Goal: Navigation & Orientation: Find specific page/section

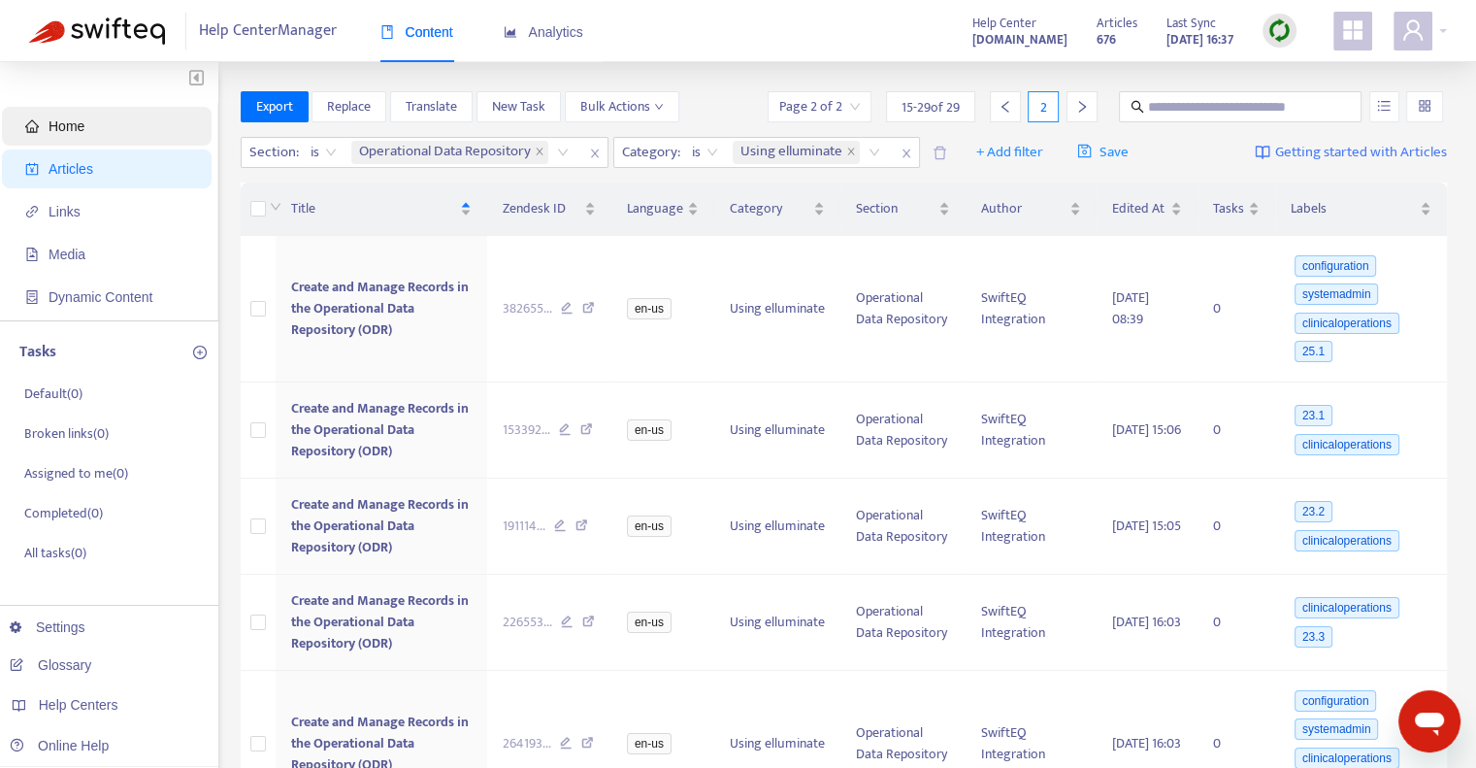
click at [68, 130] on span "Home" at bounding box center [67, 126] width 36 height 16
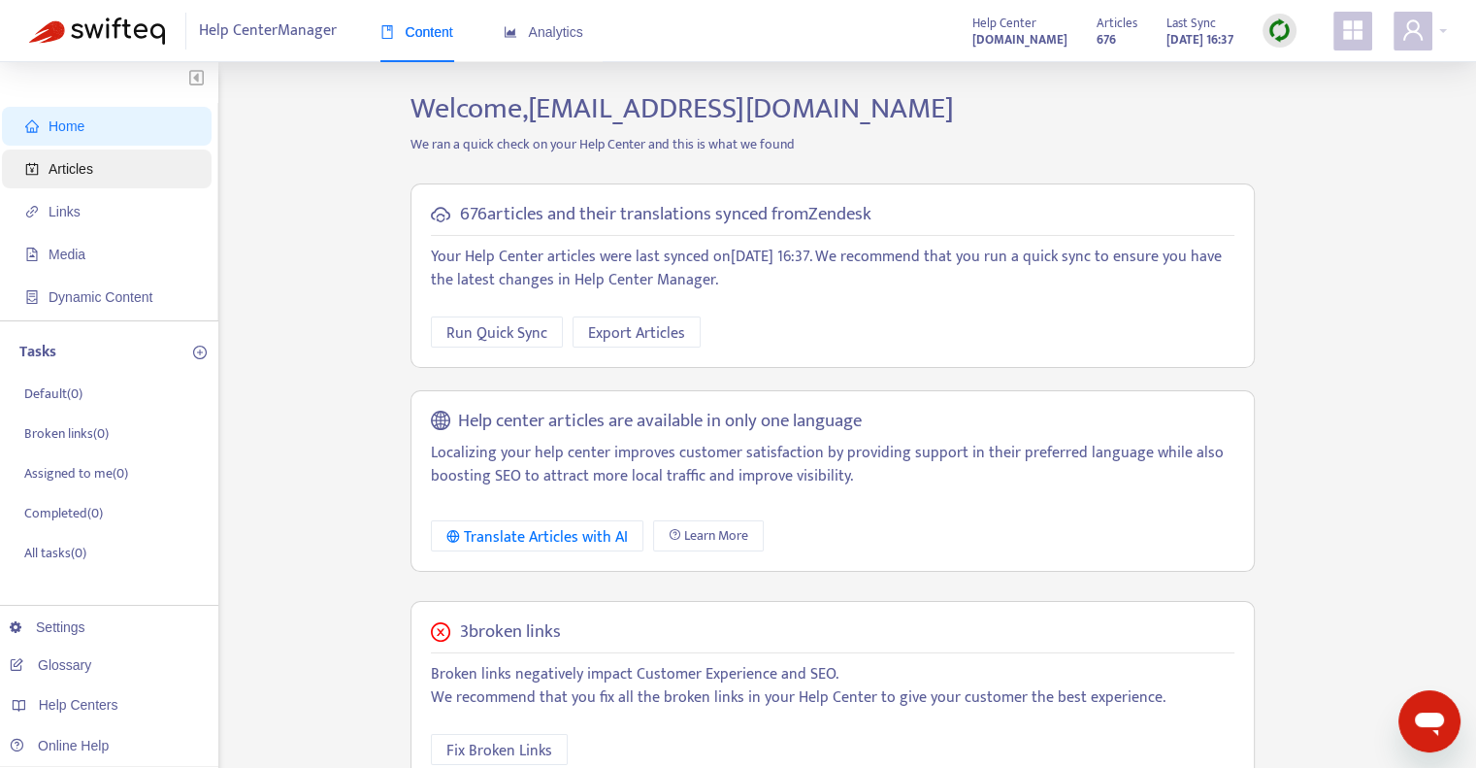
click at [71, 170] on span "Articles" at bounding box center [71, 169] width 45 height 16
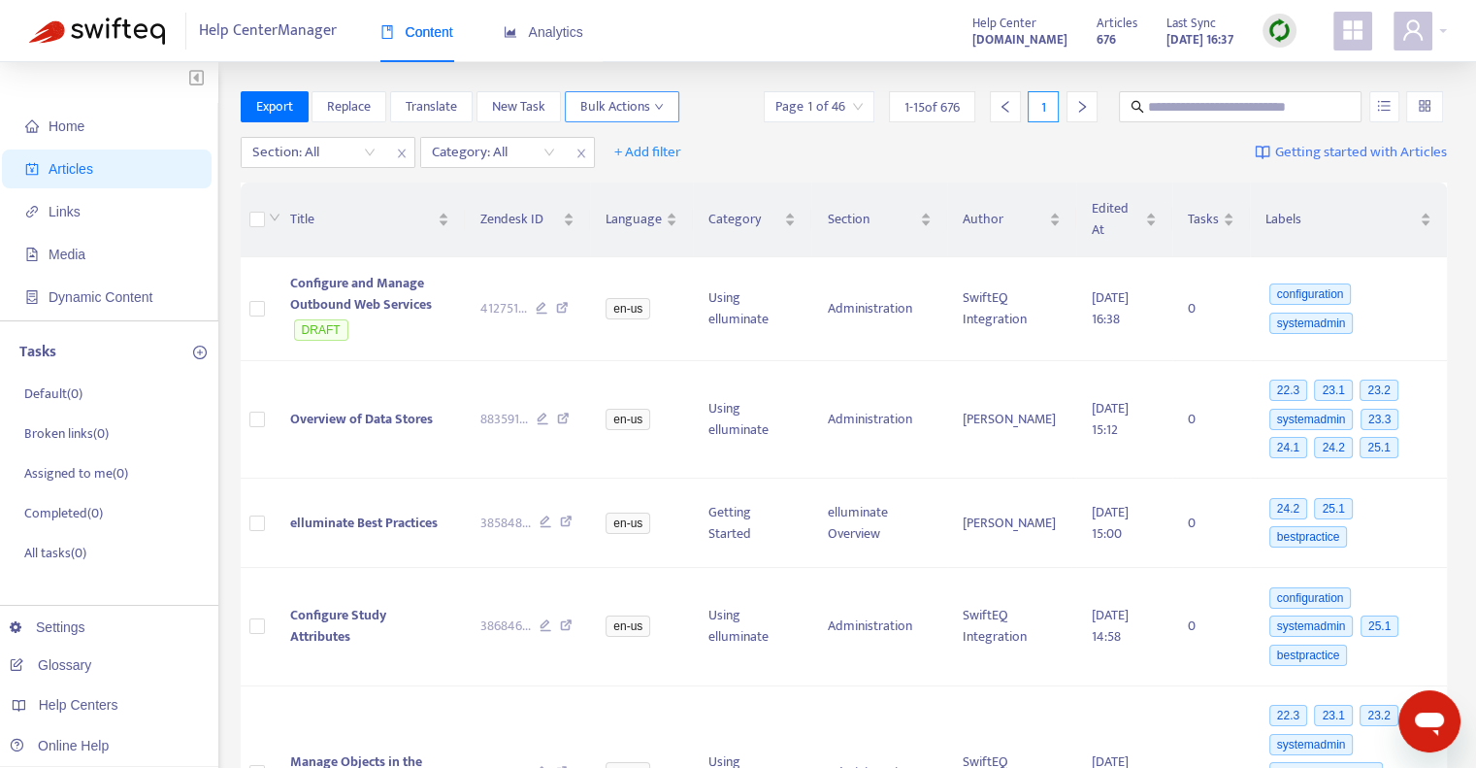
click at [654, 107] on icon "down" at bounding box center [659, 107] width 10 height 10
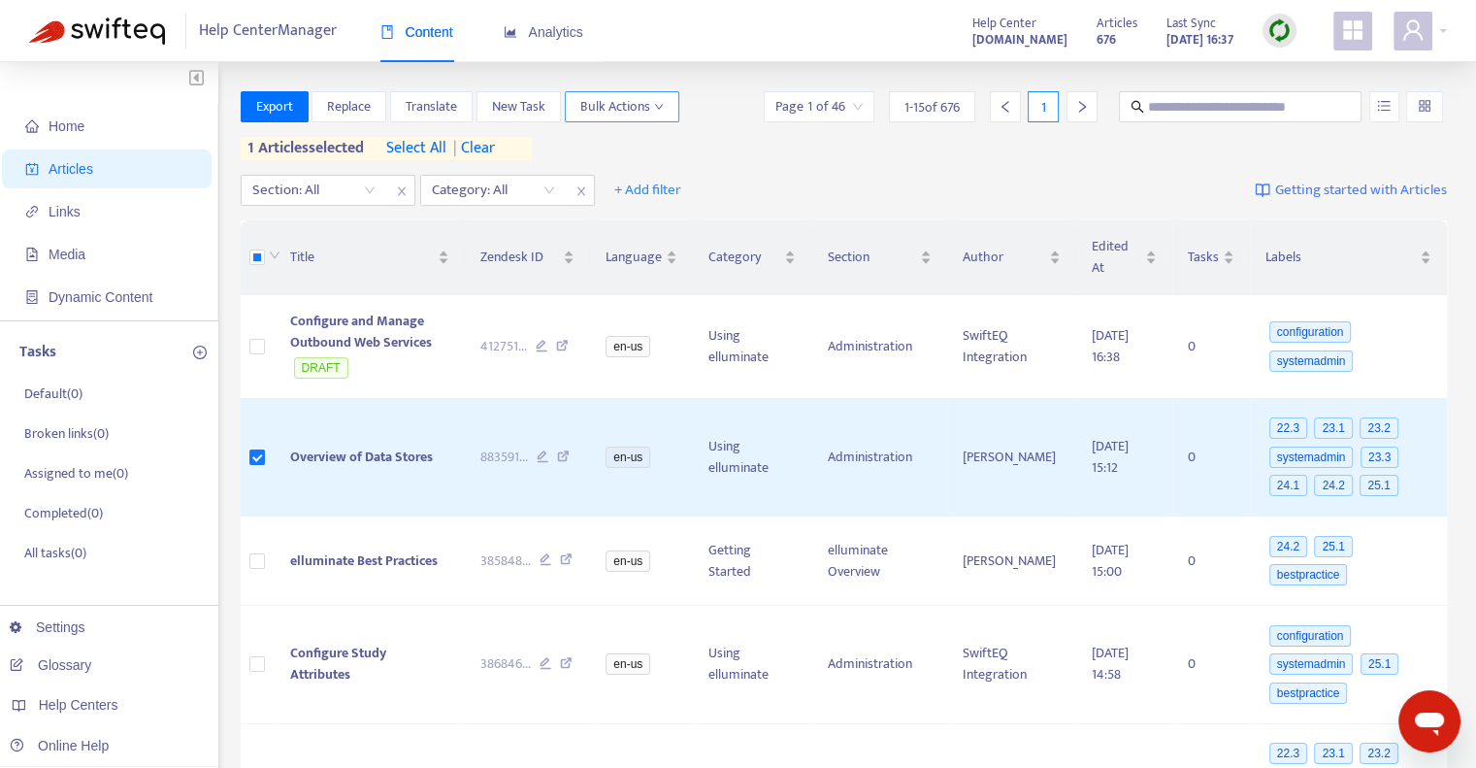
click at [657, 106] on icon "down" at bounding box center [659, 107] width 10 height 10
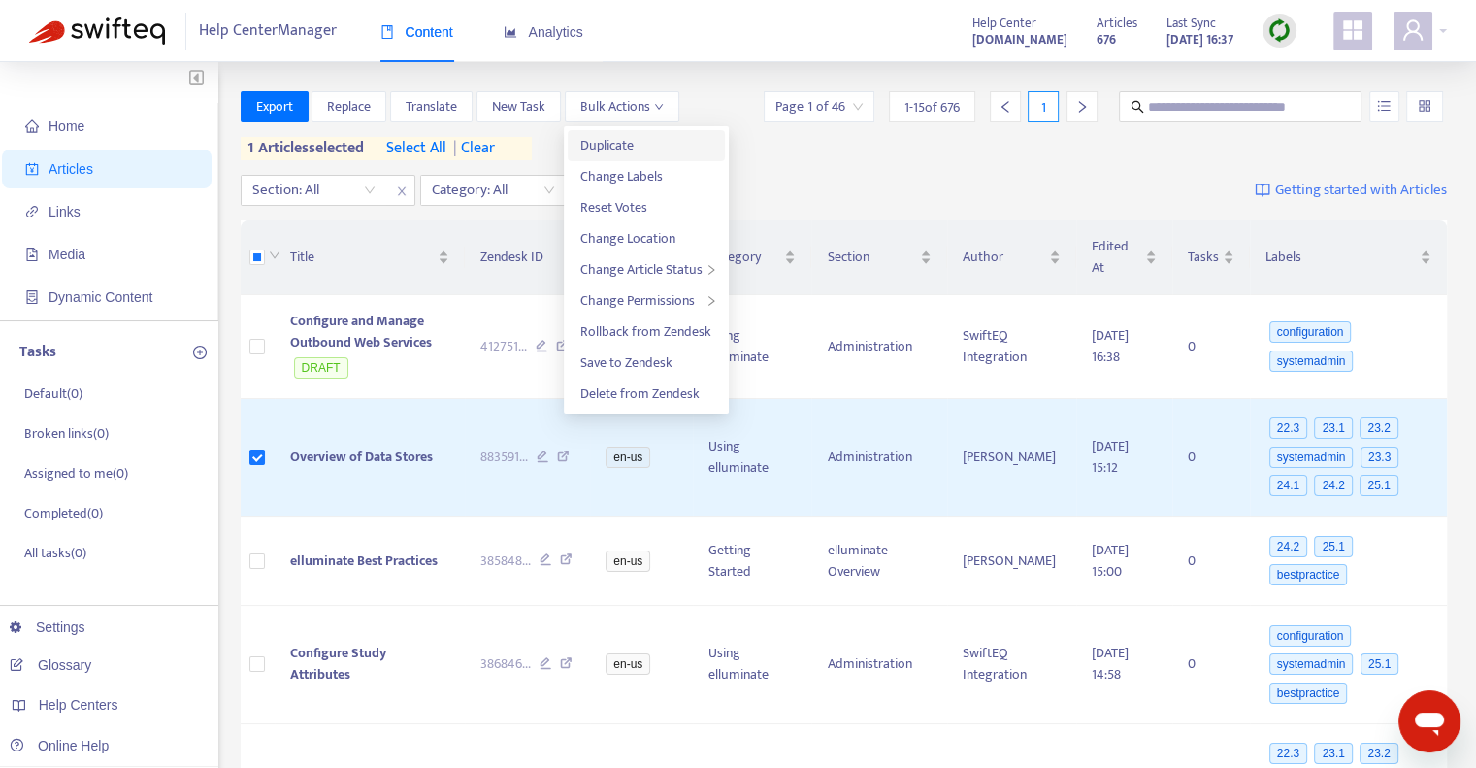
click at [621, 144] on span "Duplicate" at bounding box center [605, 145] width 53 height 22
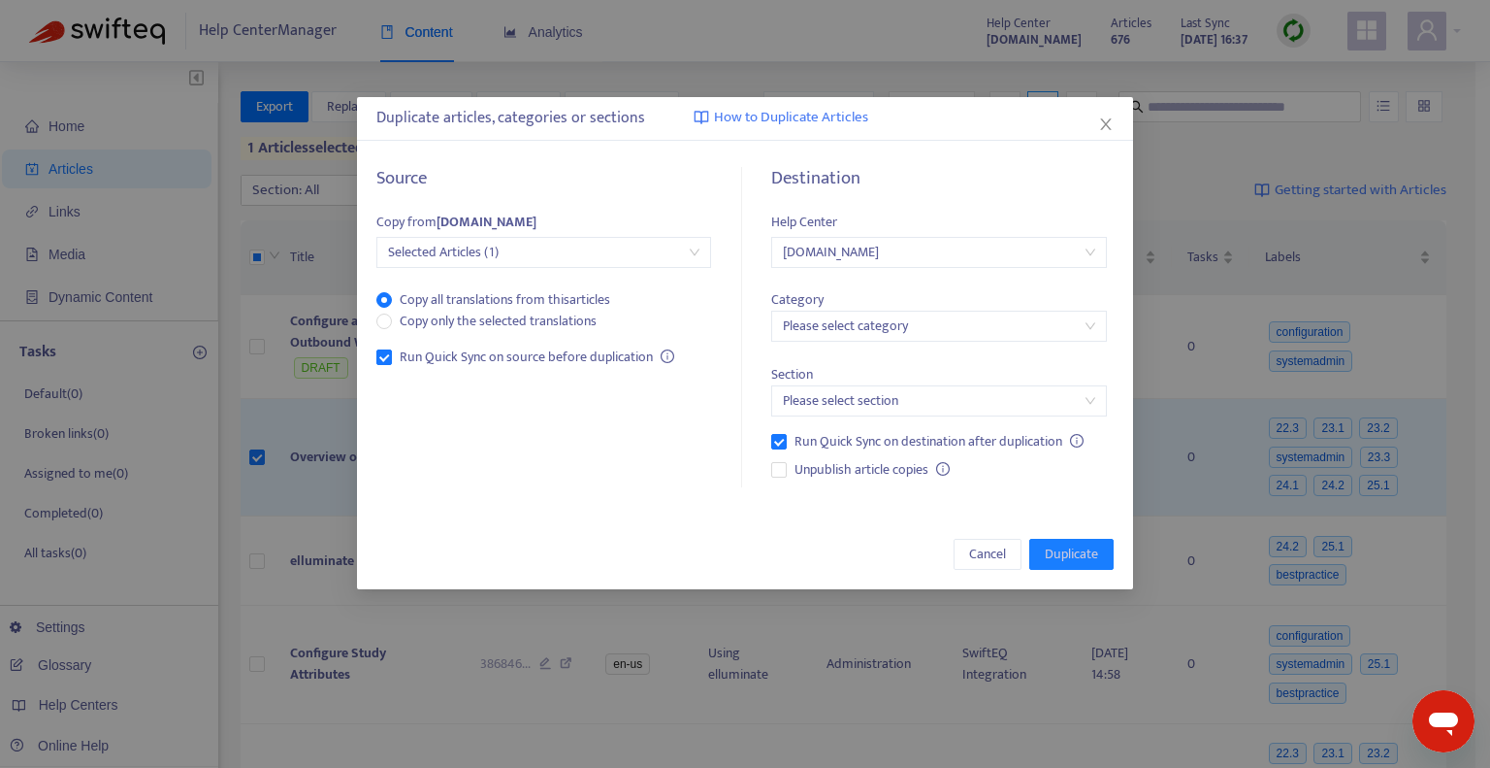
click at [818, 325] on input "search" at bounding box center [938, 325] width 311 height 29
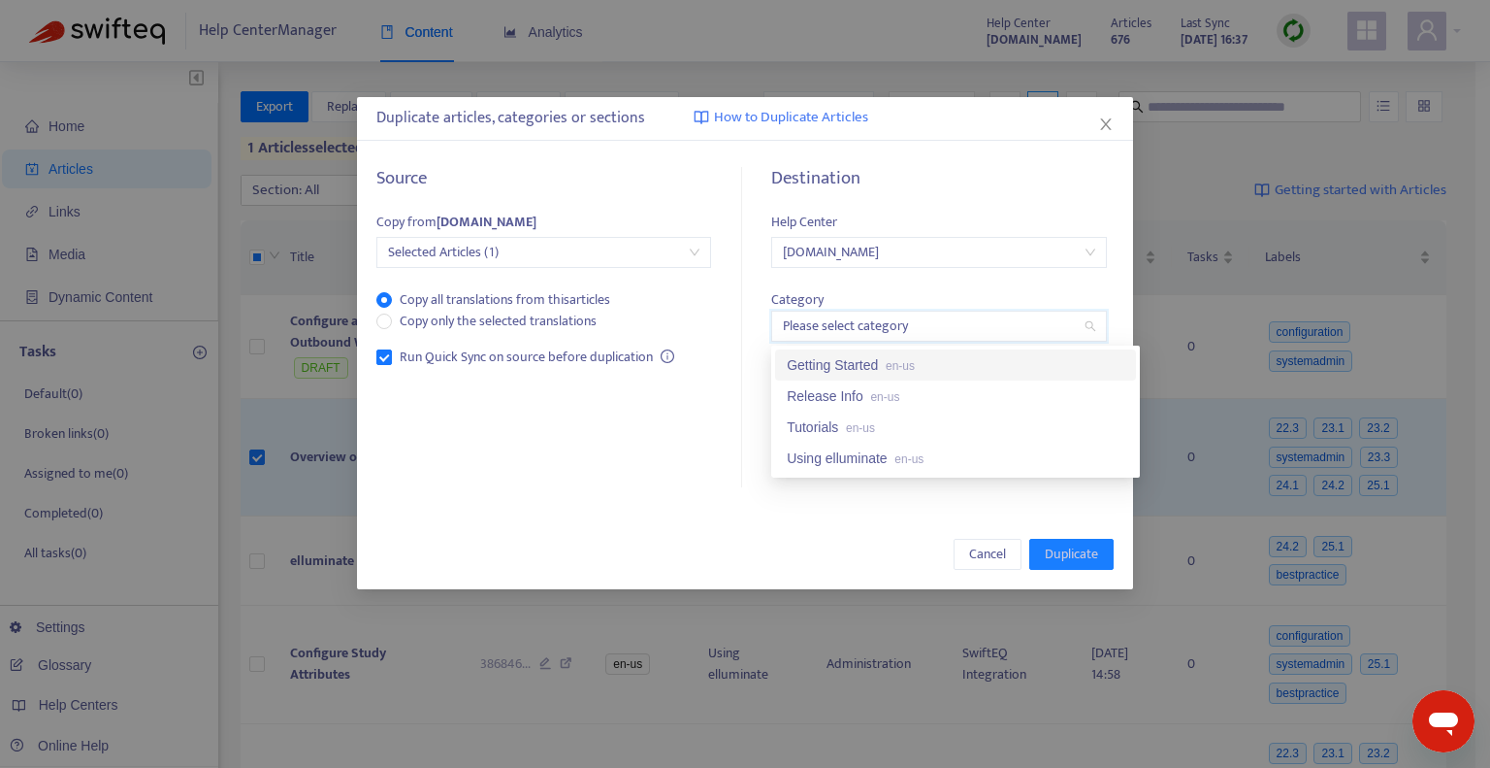
click at [718, 422] on div "Source Copy from [DOMAIN_NAME] Selected Articles (1) Copy all translations from…" at bounding box center [555, 328] width 357 height 320
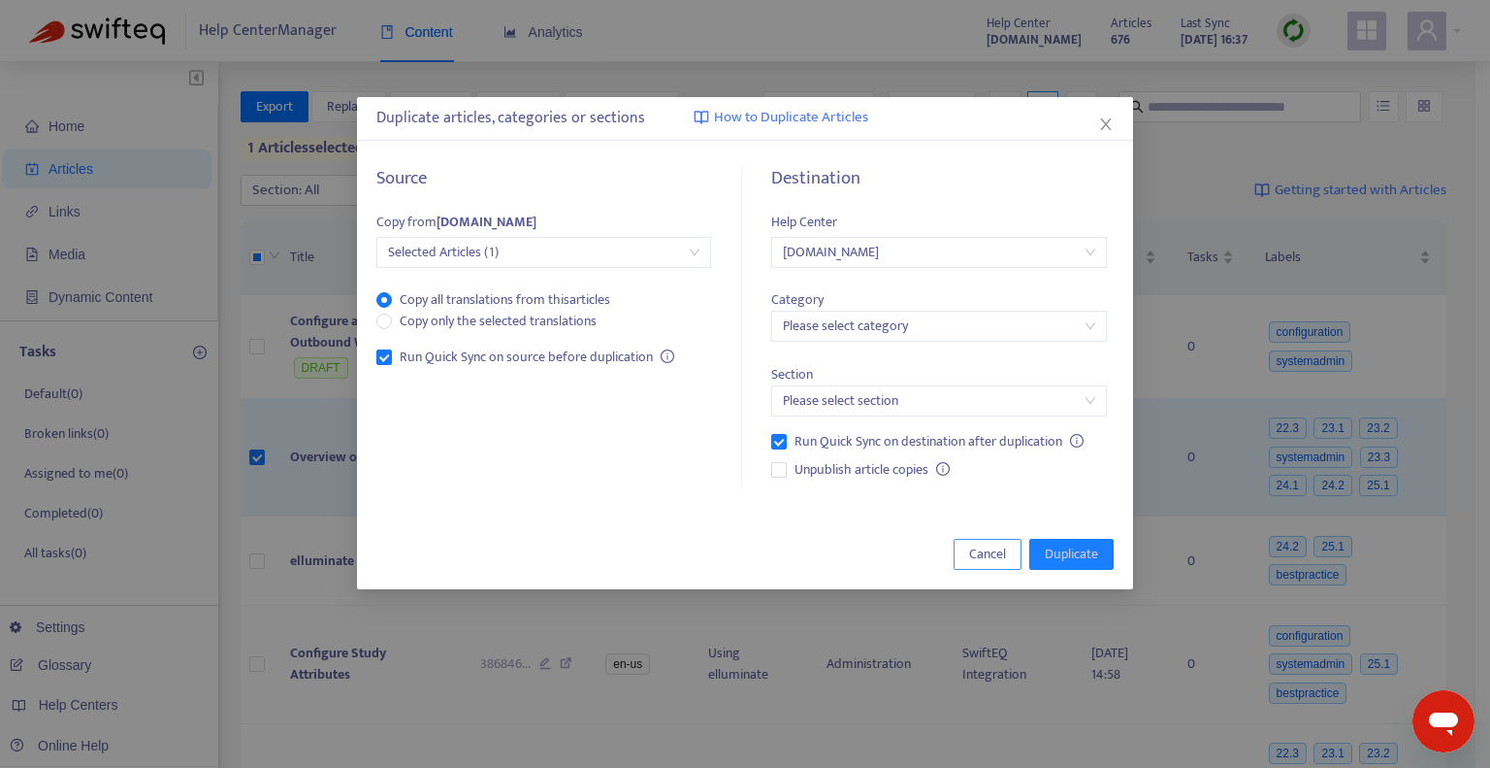
click at [990, 552] on span "Cancel" at bounding box center [987, 553] width 37 height 21
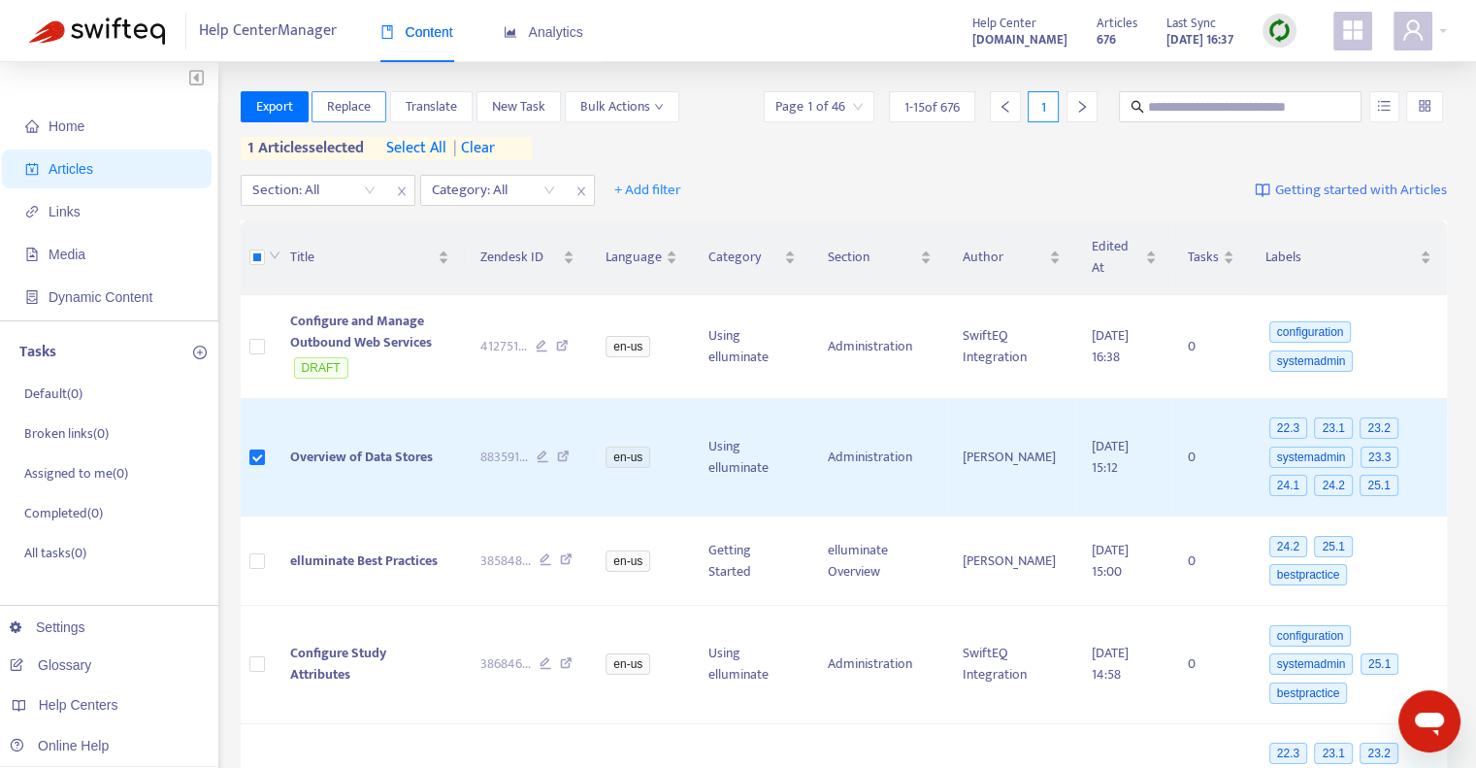
click at [345, 111] on span "Replace" at bounding box center [349, 106] width 44 height 21
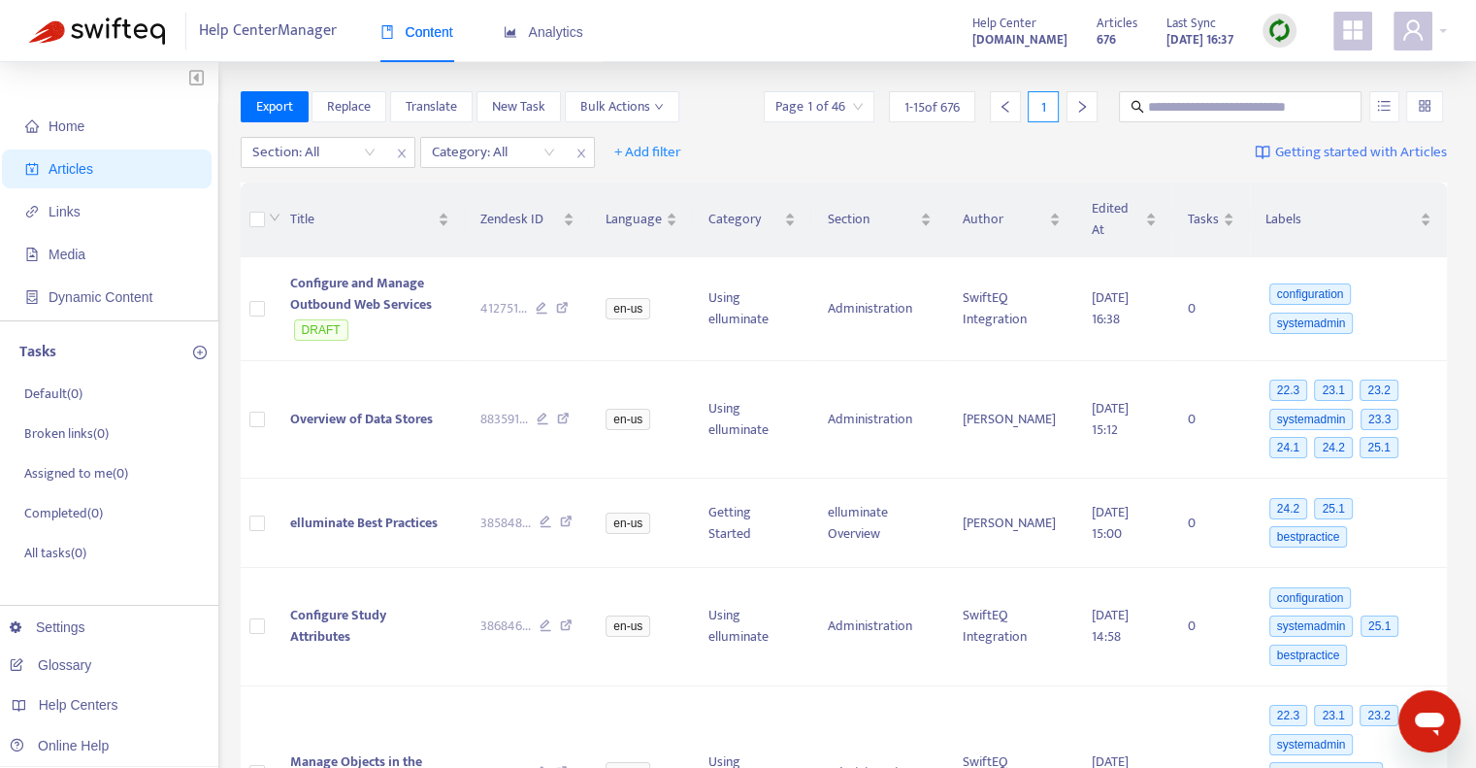
click at [1277, 30] on img at bounding box center [1279, 30] width 24 height 24
click at [1331, 73] on link "Quick Sync" at bounding box center [1319, 70] width 82 height 22
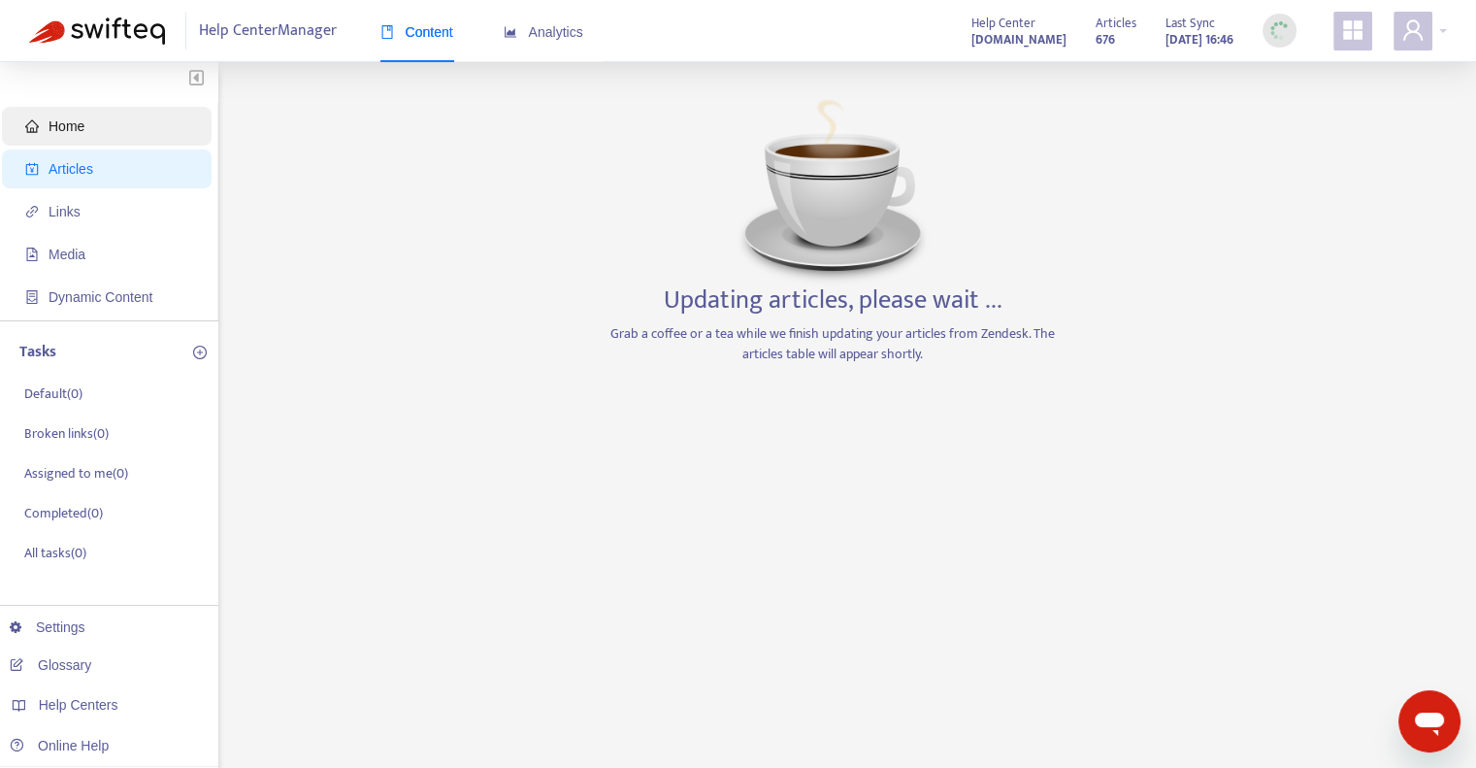
click at [74, 127] on span "Home" at bounding box center [67, 126] width 36 height 16
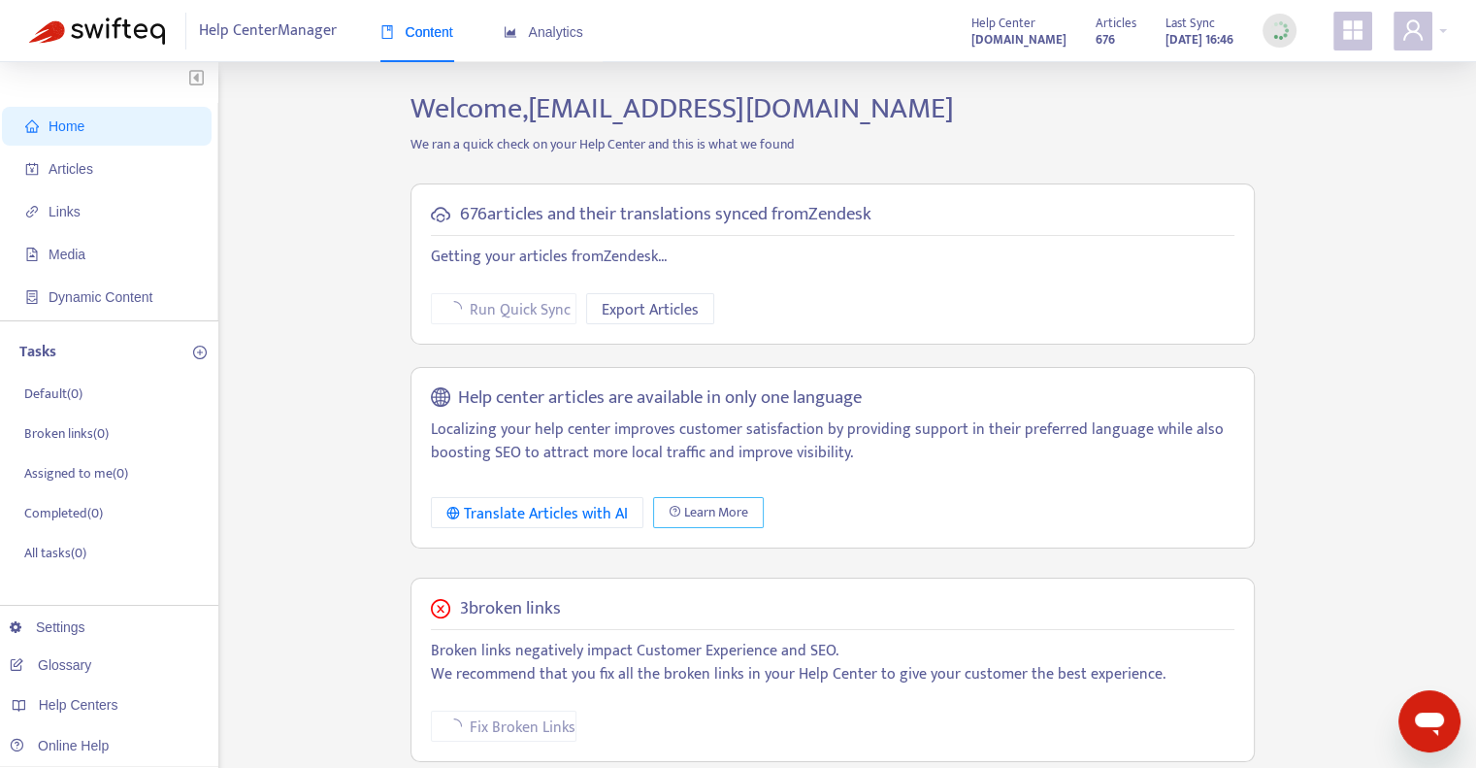
click at [725, 512] on span "Learn More" at bounding box center [716, 512] width 64 height 21
click at [499, 514] on div "Translate Articles with AI" at bounding box center [536, 514] width 181 height 24
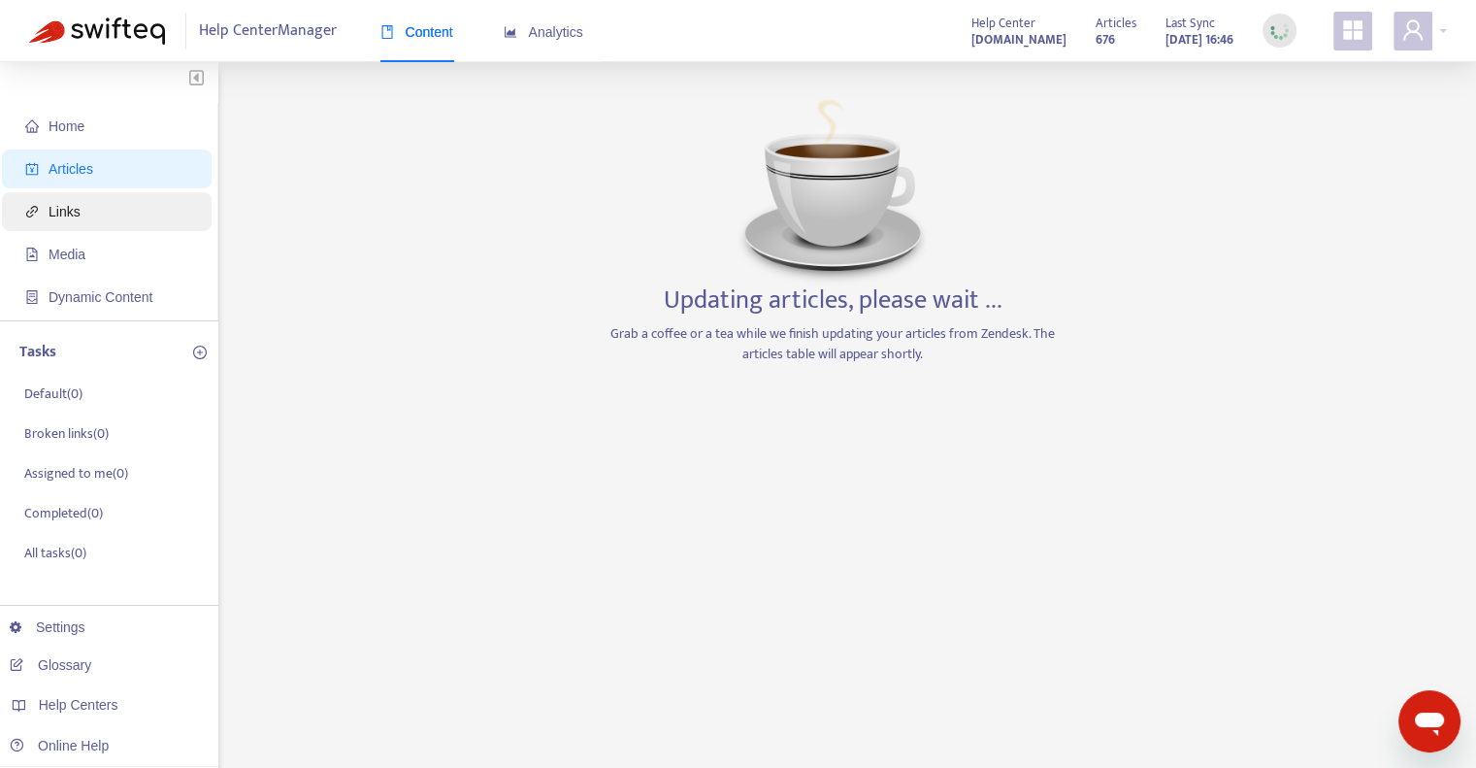
click at [53, 216] on span "Links" at bounding box center [65, 212] width 32 height 16
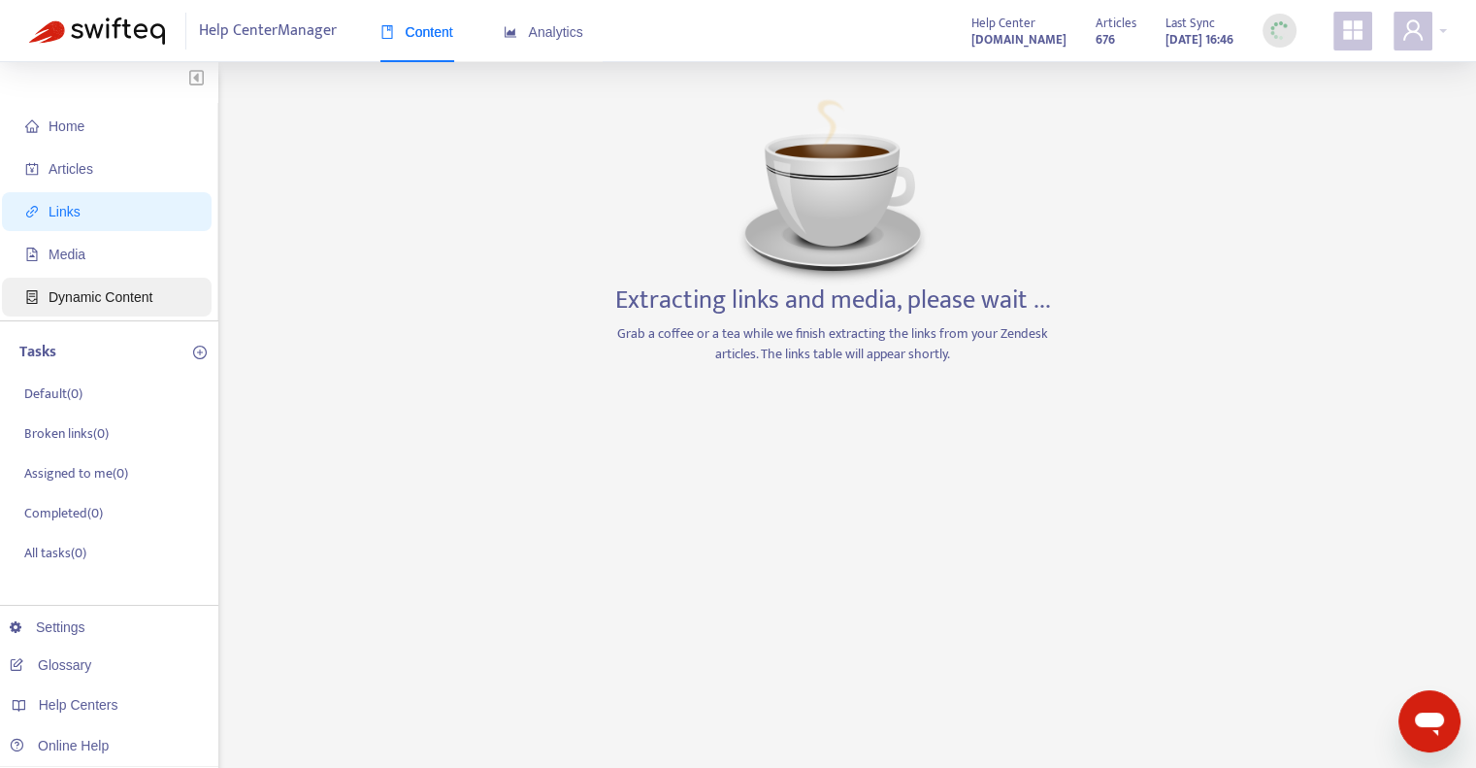
click at [84, 296] on span "Dynamic Content" at bounding box center [101, 297] width 104 height 16
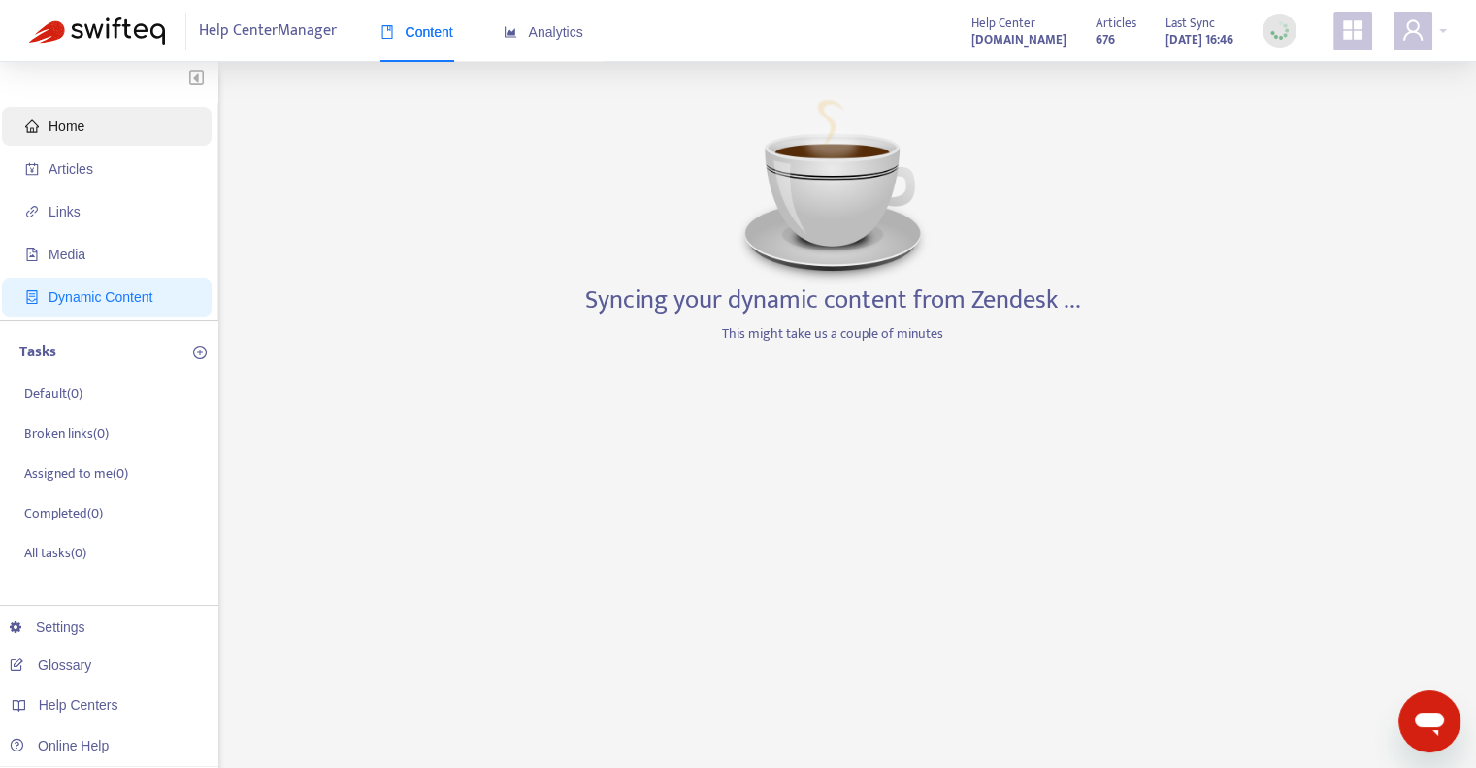
click at [67, 139] on span "Home" at bounding box center [110, 126] width 171 height 39
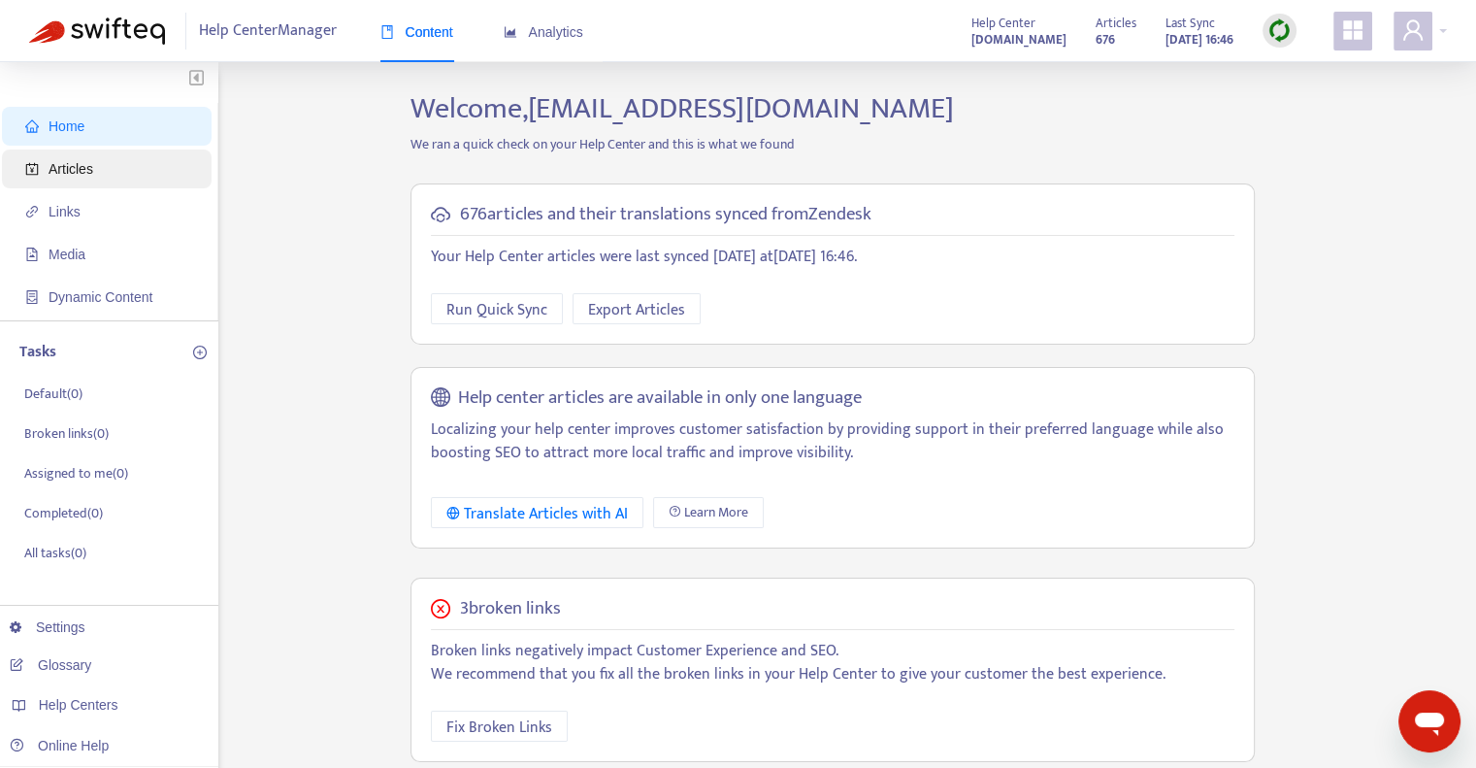
click at [55, 173] on span "Articles" at bounding box center [71, 169] width 45 height 16
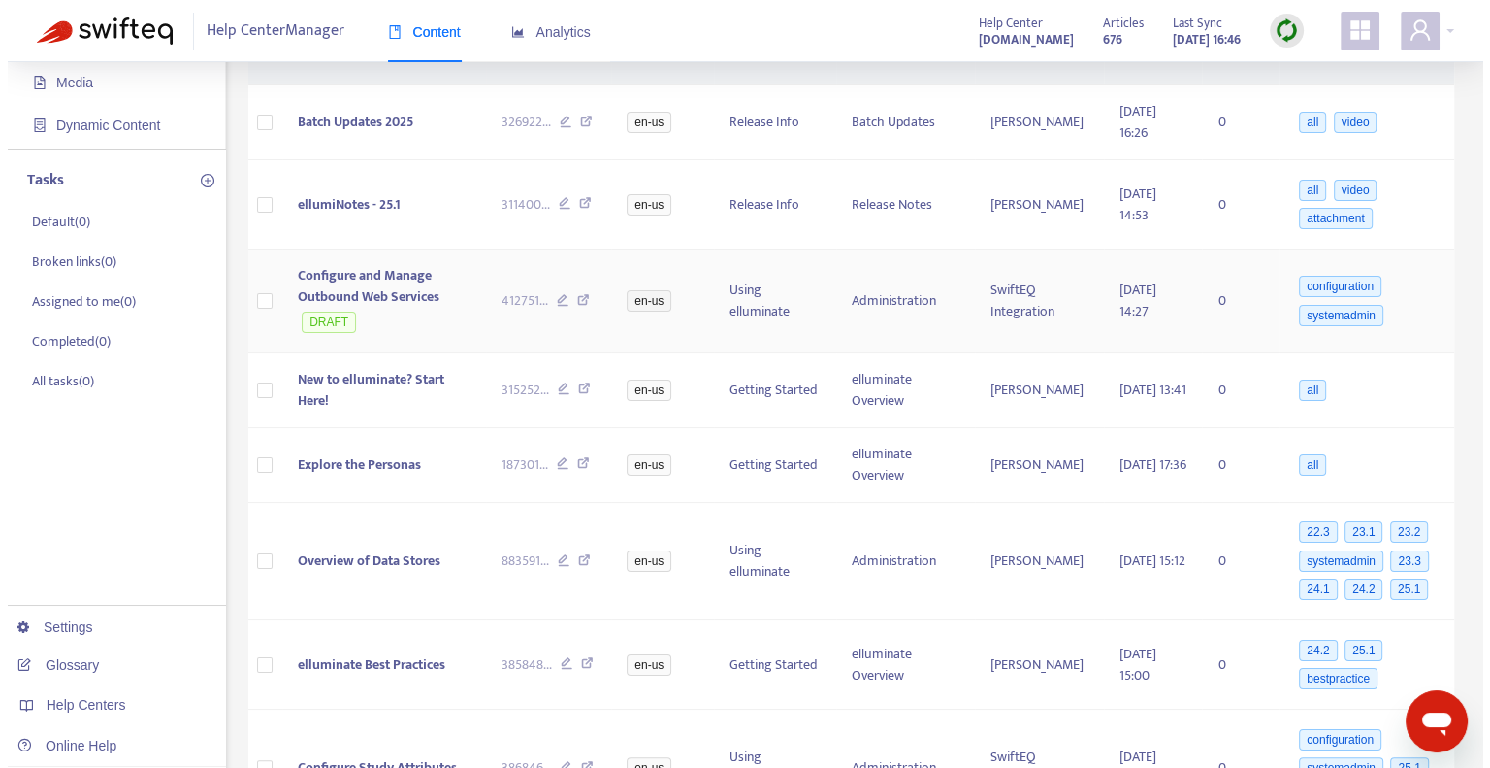
scroll to position [291, 0]
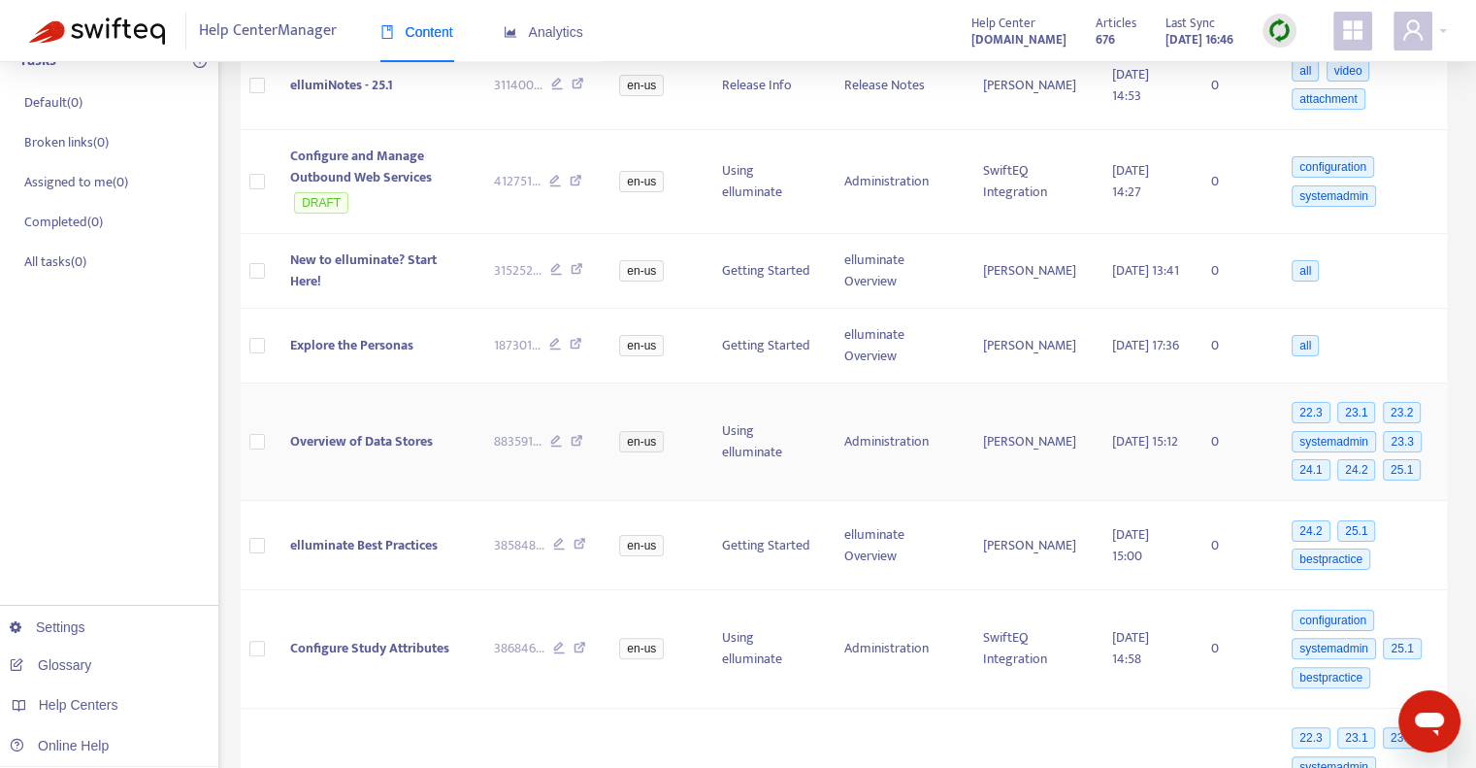
click at [353, 430] on span "Overview of Data Stores" at bounding box center [361, 441] width 143 height 22
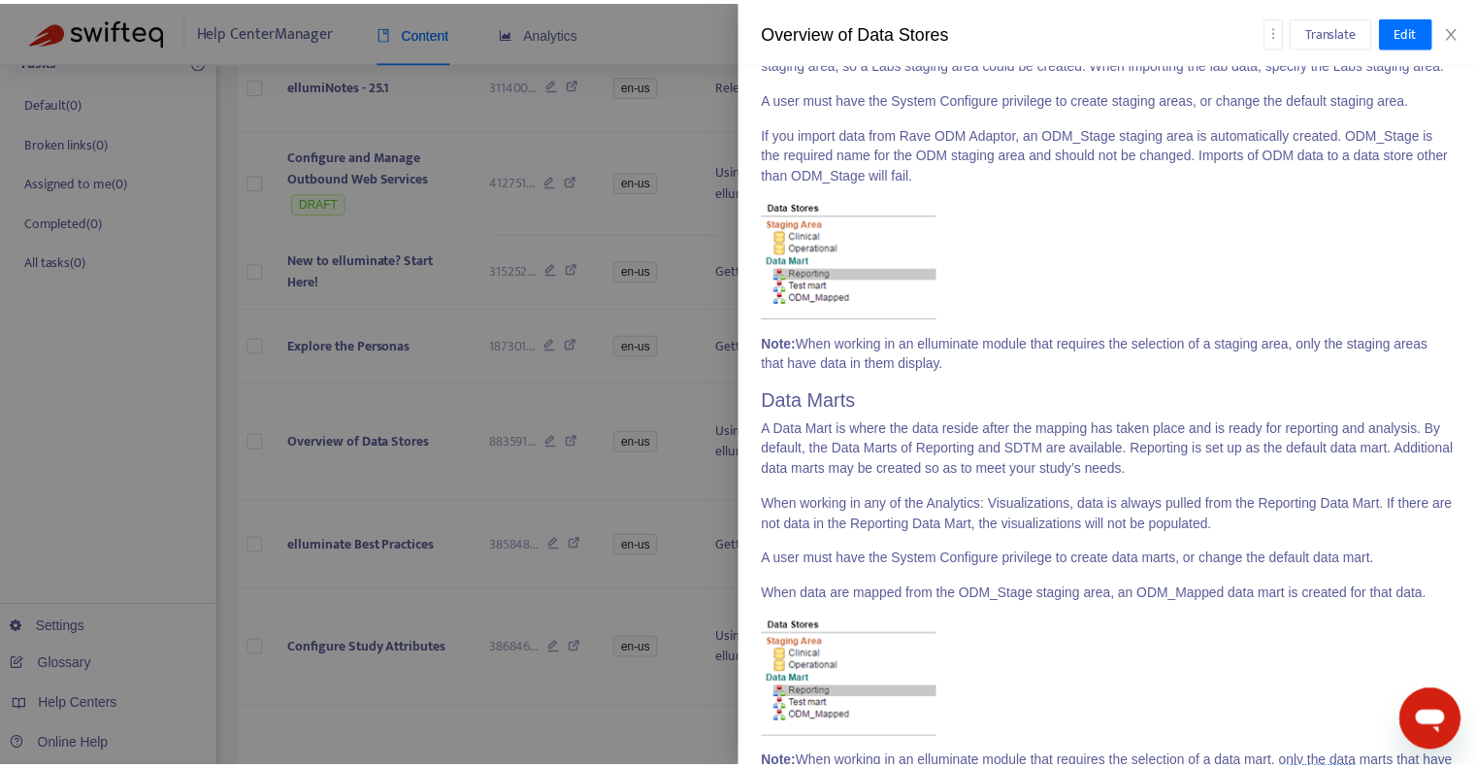
scroll to position [761, 0]
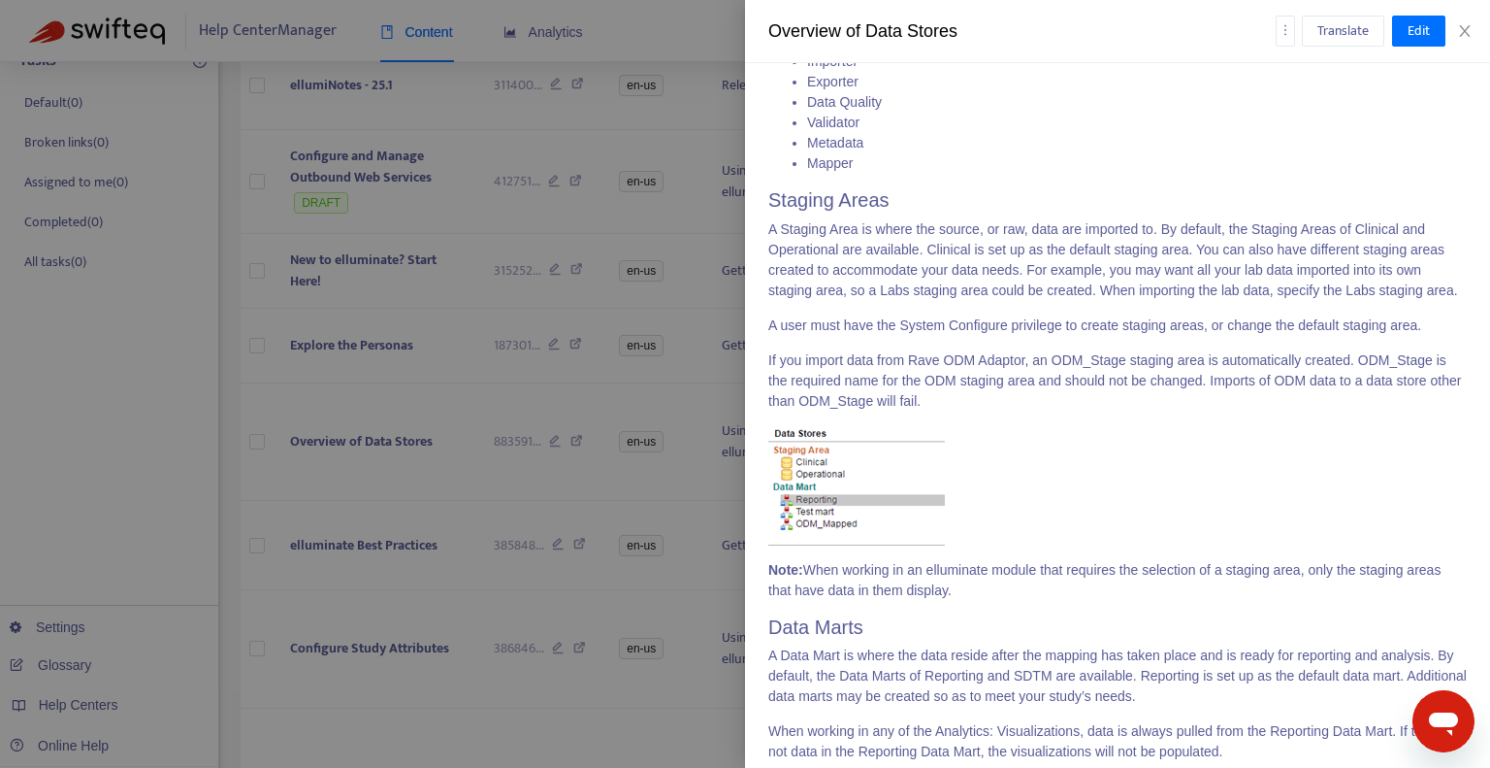
click at [566, 198] on div at bounding box center [745, 384] width 1490 height 768
